Goal: Information Seeking & Learning: Check status

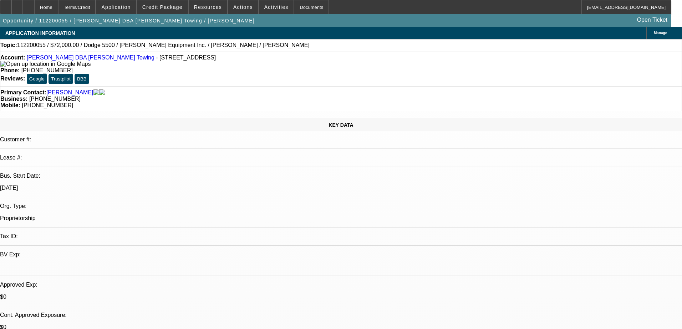
select select "0"
select select "2"
select select "0.1"
select select "4"
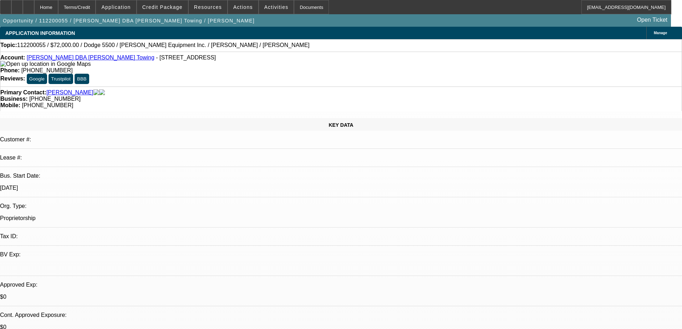
select select "0"
select select "2"
select select "0.1"
select select "4"
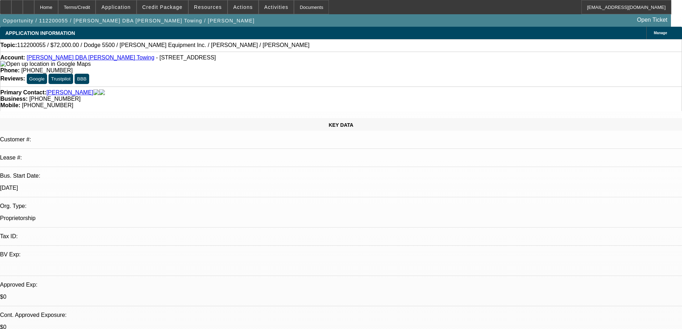
select select "0"
select select "2"
select select "0.1"
select select "4"
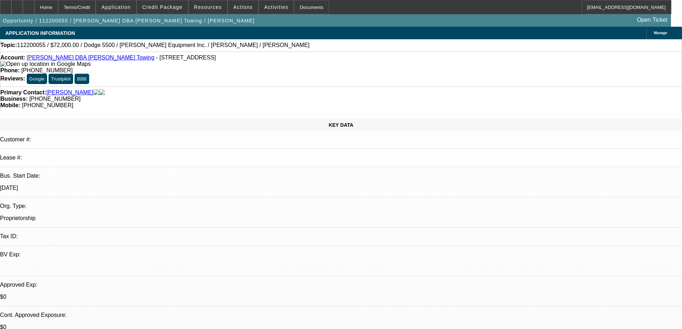
select select "0"
select select "2"
select select "0.1"
select select "4"
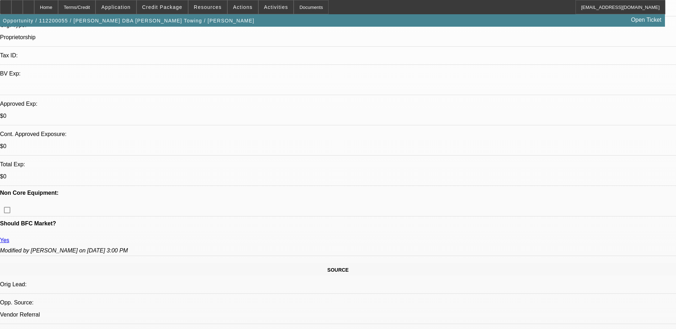
scroll to position [178, 0]
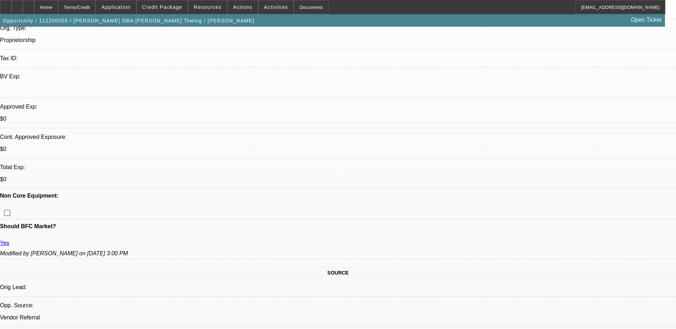
scroll to position [167, 0]
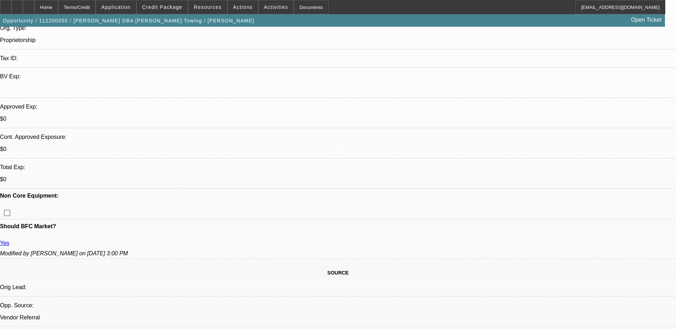
scroll to position [60, 0]
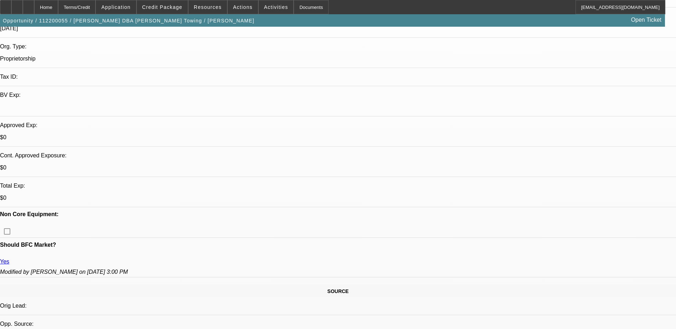
scroll to position [143, 0]
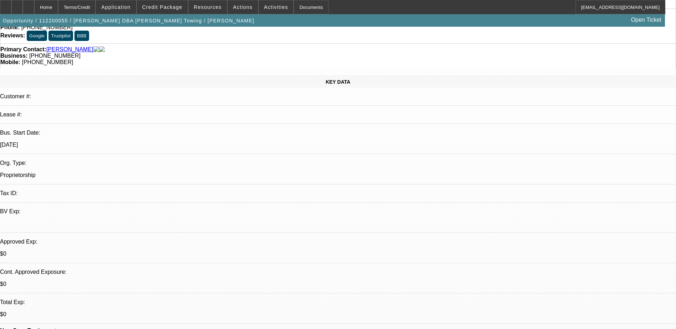
scroll to position [0, 0]
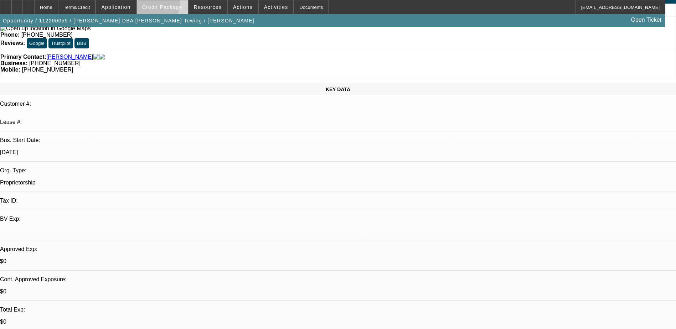
click at [162, 4] on span at bounding box center [162, 7] width 51 height 17
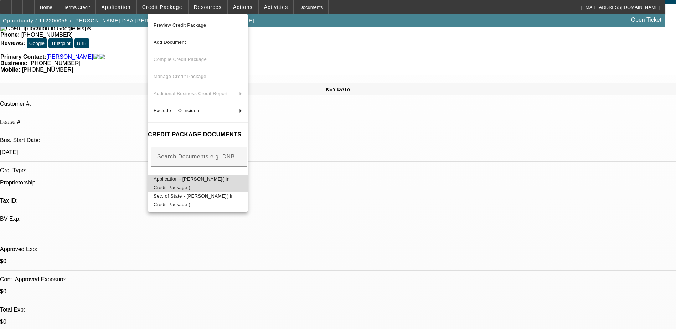
click at [228, 186] on button "Application - [PERSON_NAME]( In Credit Package )" at bounding box center [198, 183] width 100 height 17
